Goal: Transaction & Acquisition: Obtain resource

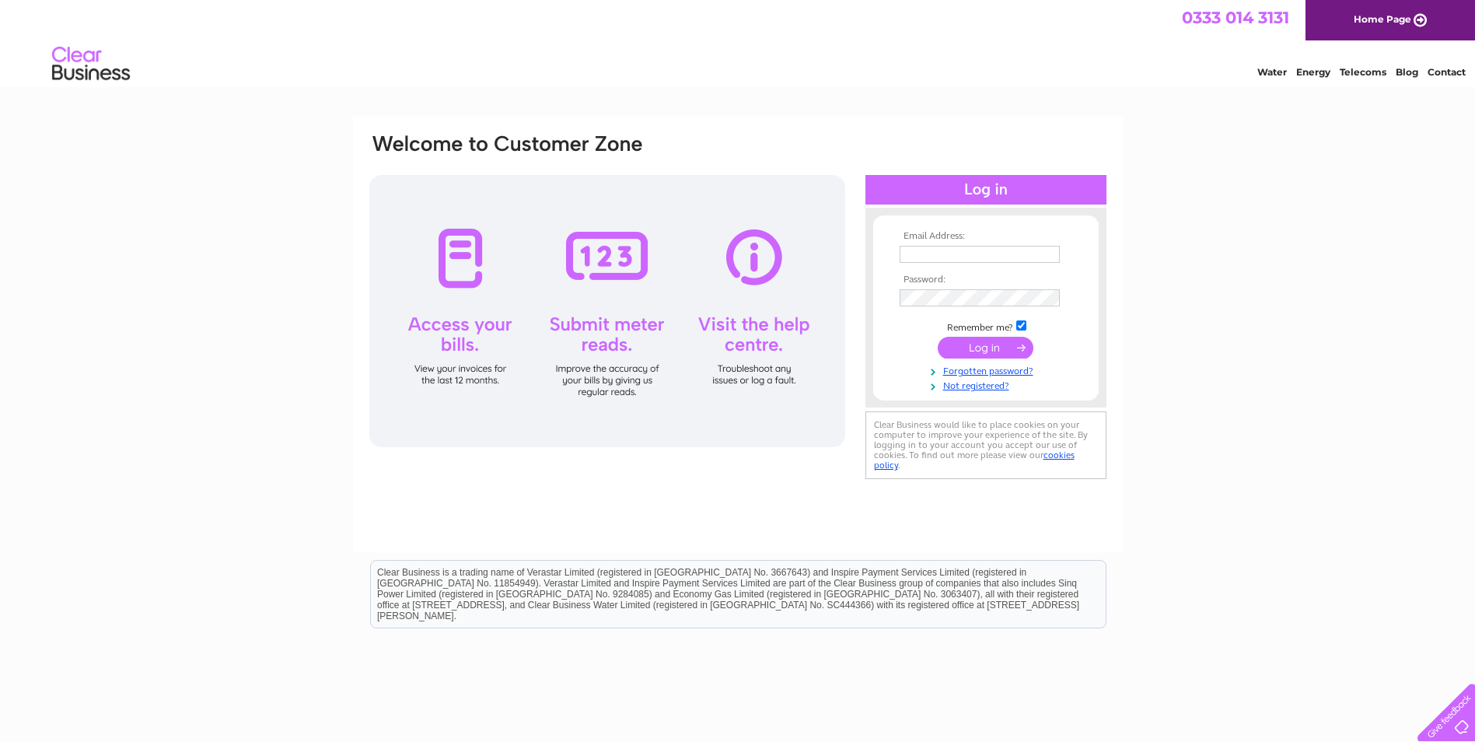
type input "[EMAIL_ADDRESS][DOMAIN_NAME]"
click at [980, 340] on input "submit" at bounding box center [986, 348] width 96 height 22
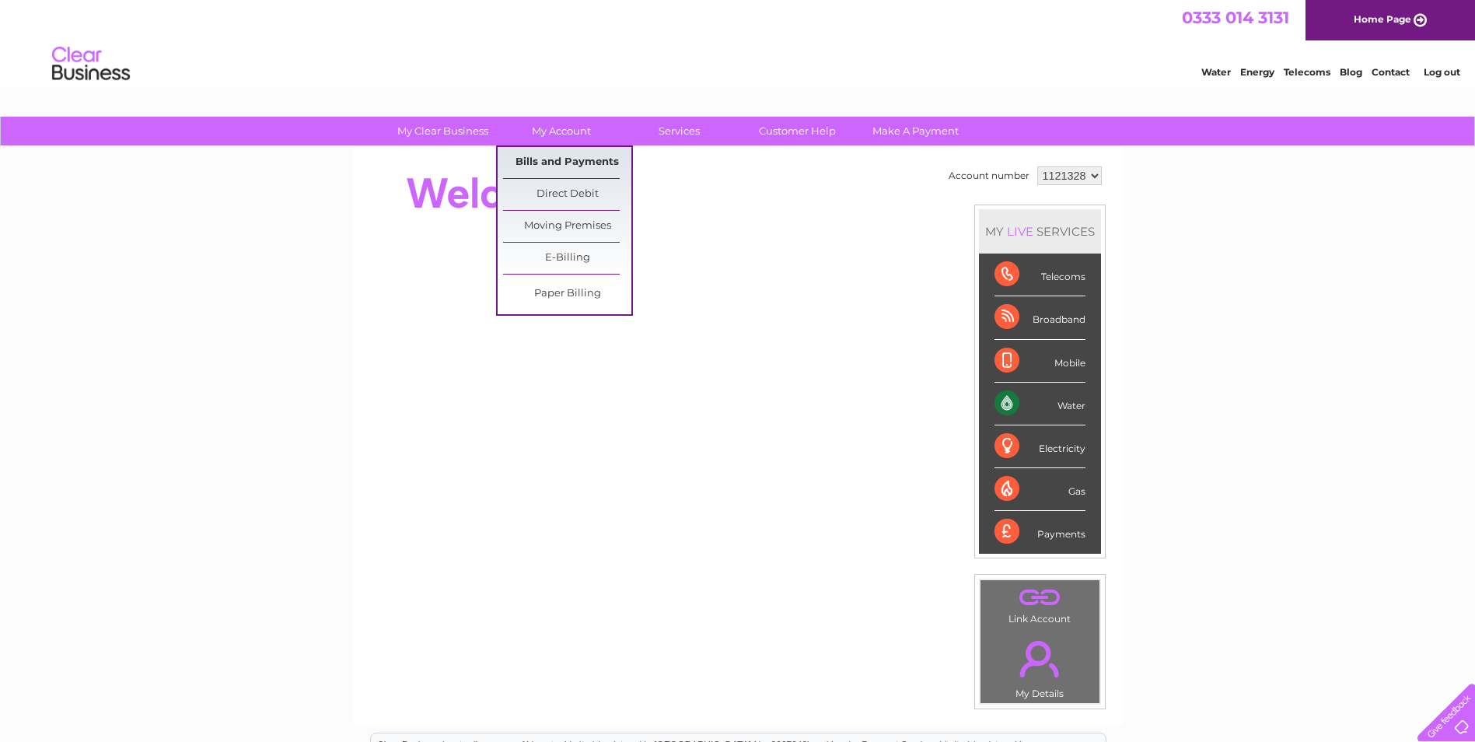
click at [539, 165] on link "Bills and Payments" at bounding box center [567, 162] width 128 height 31
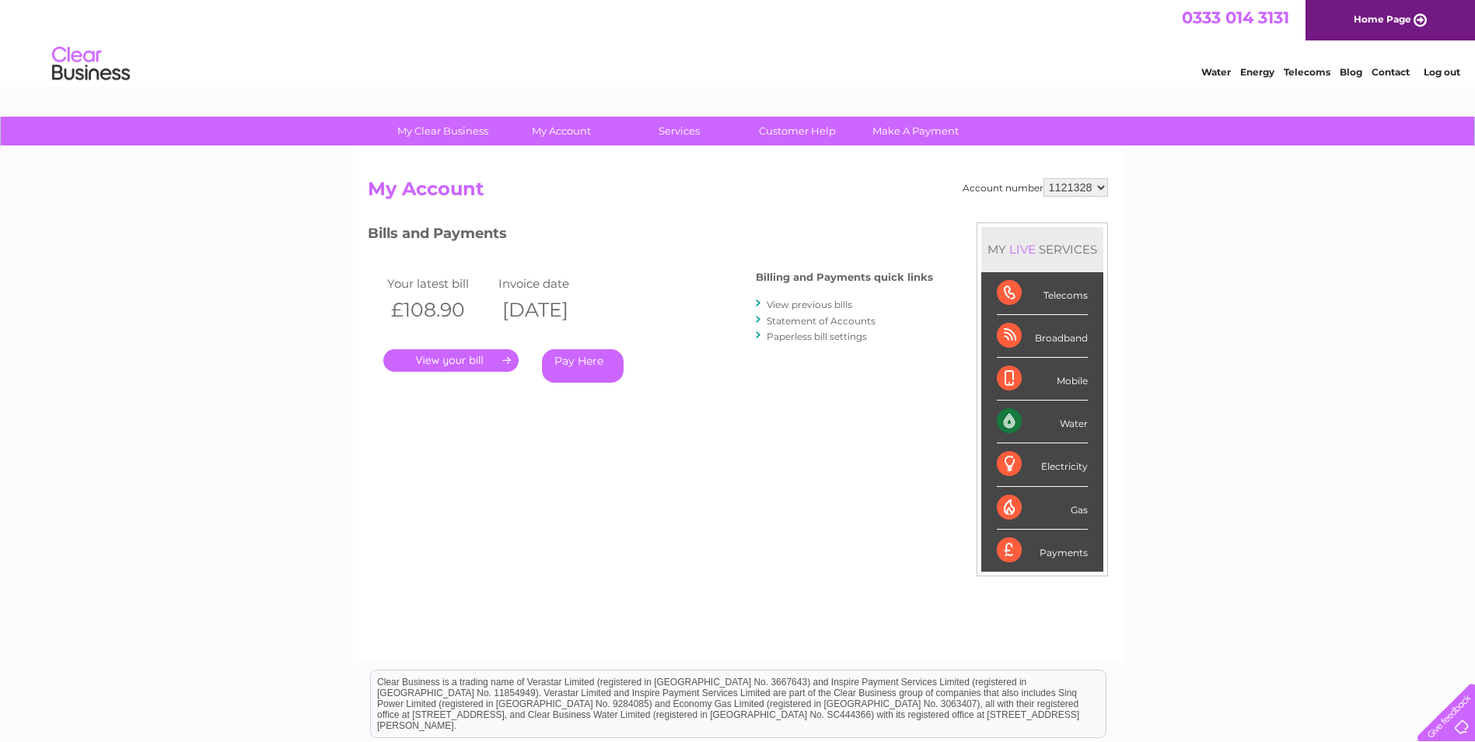
click at [444, 362] on link "." at bounding box center [450, 360] width 135 height 23
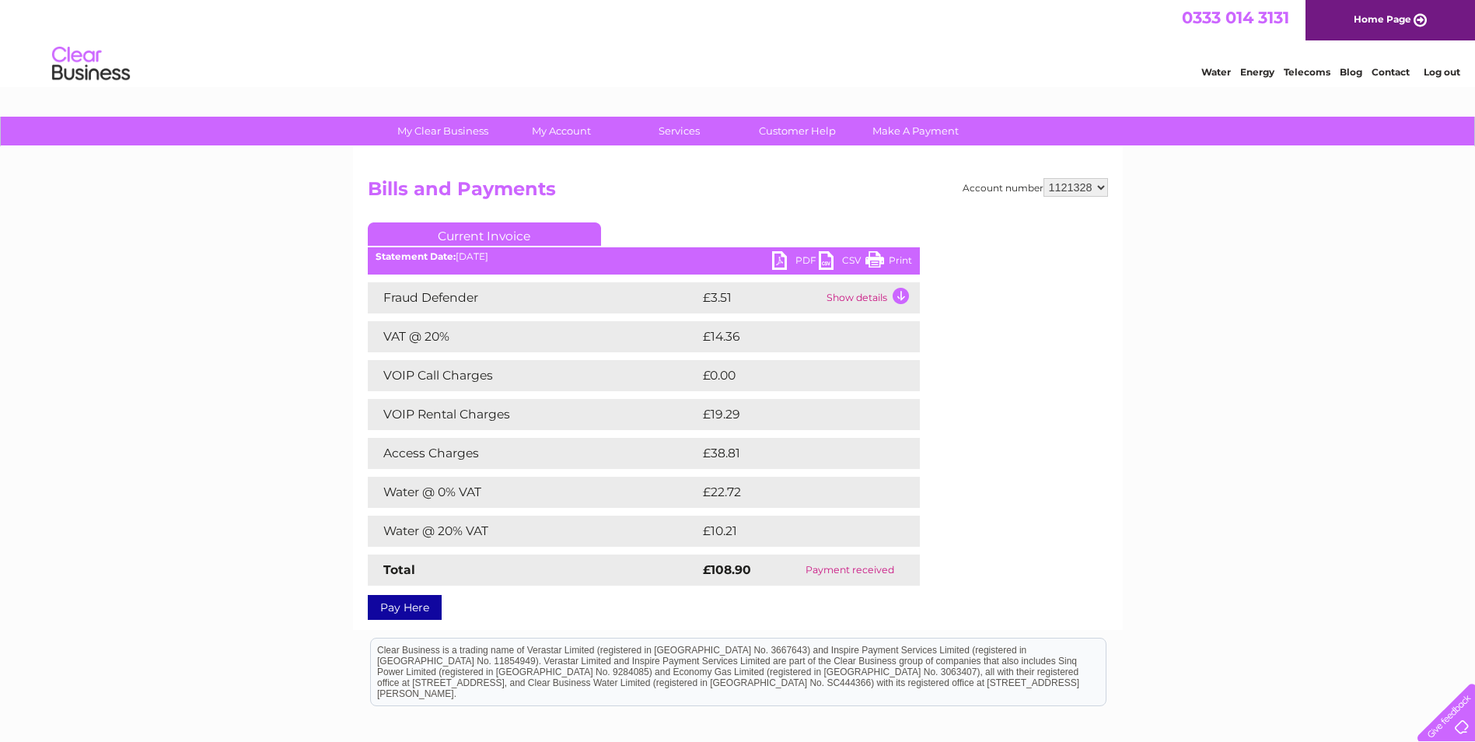
click at [802, 260] on link "PDF" at bounding box center [795, 262] width 47 height 23
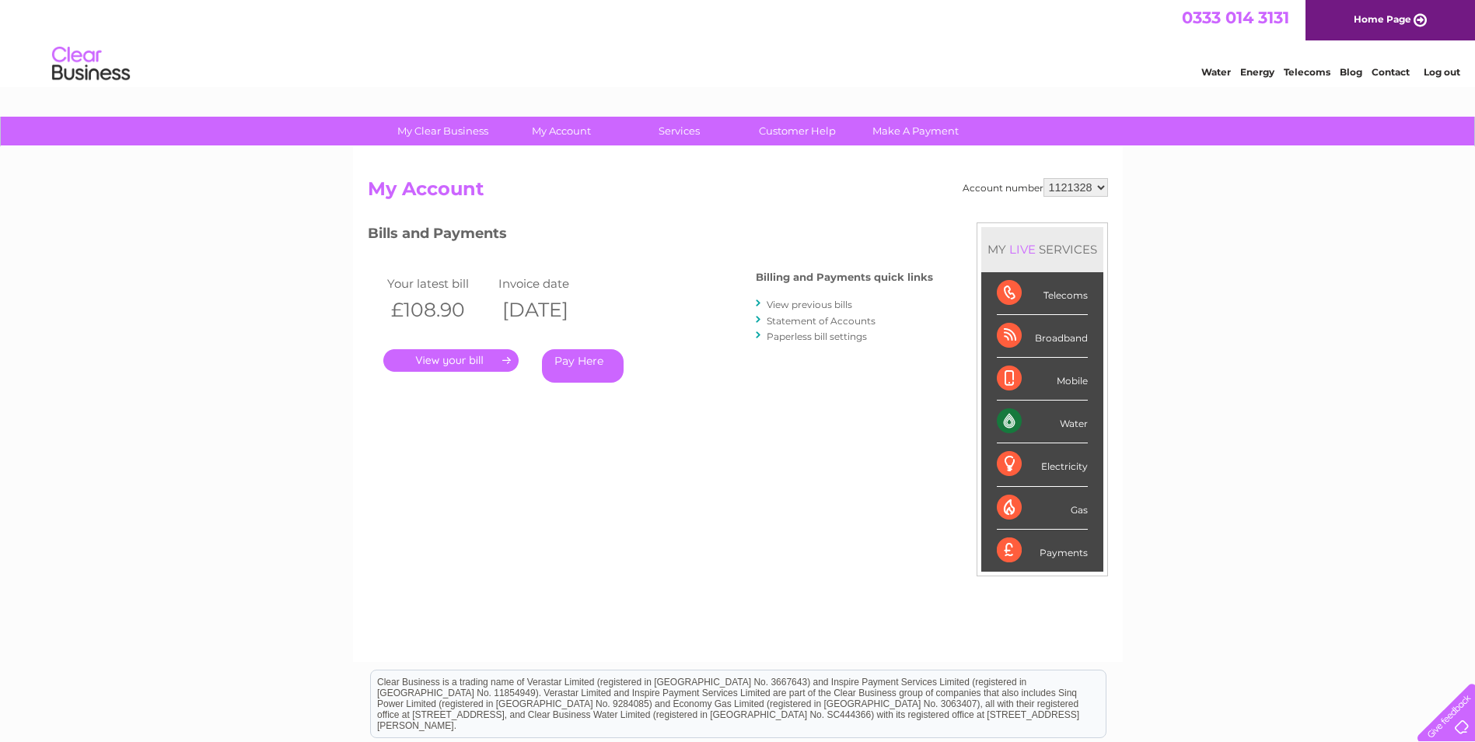
click at [775, 307] on link "View previous bills" at bounding box center [810, 305] width 86 height 12
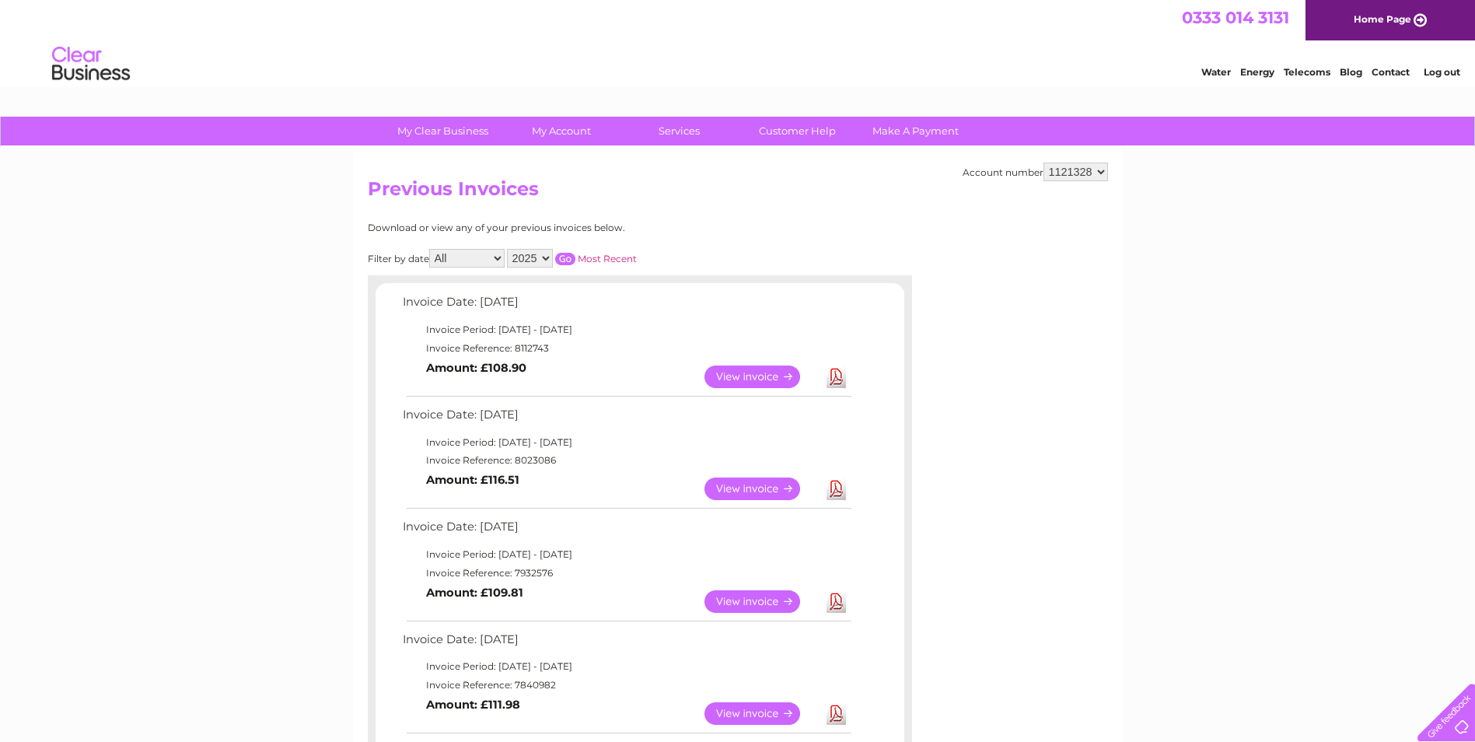
click at [835, 491] on link "Download" at bounding box center [835, 488] width 19 height 23
